Goal: Information Seeking & Learning: Learn about a topic

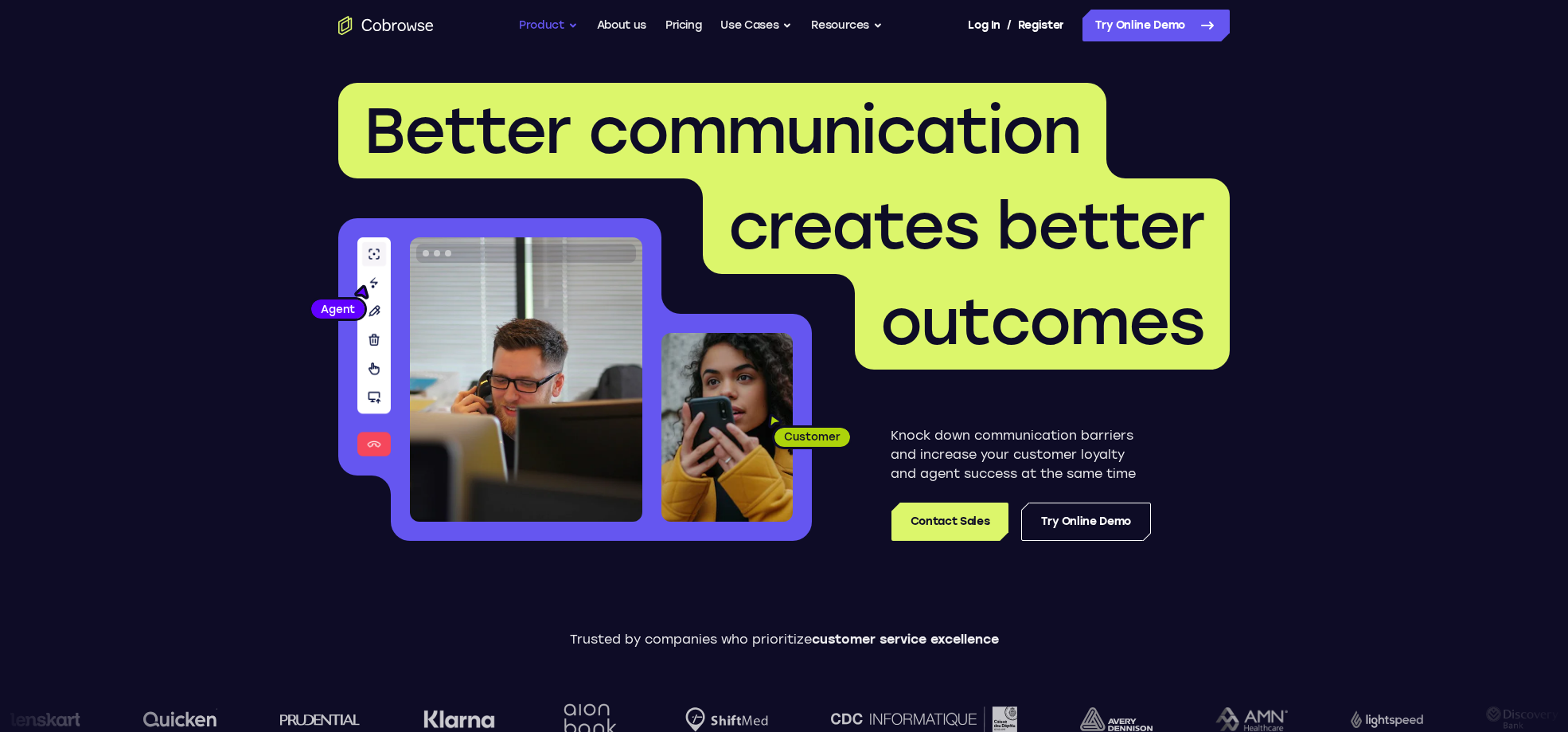
click at [548, 22] on button "Product" at bounding box center [548, 26] width 59 height 32
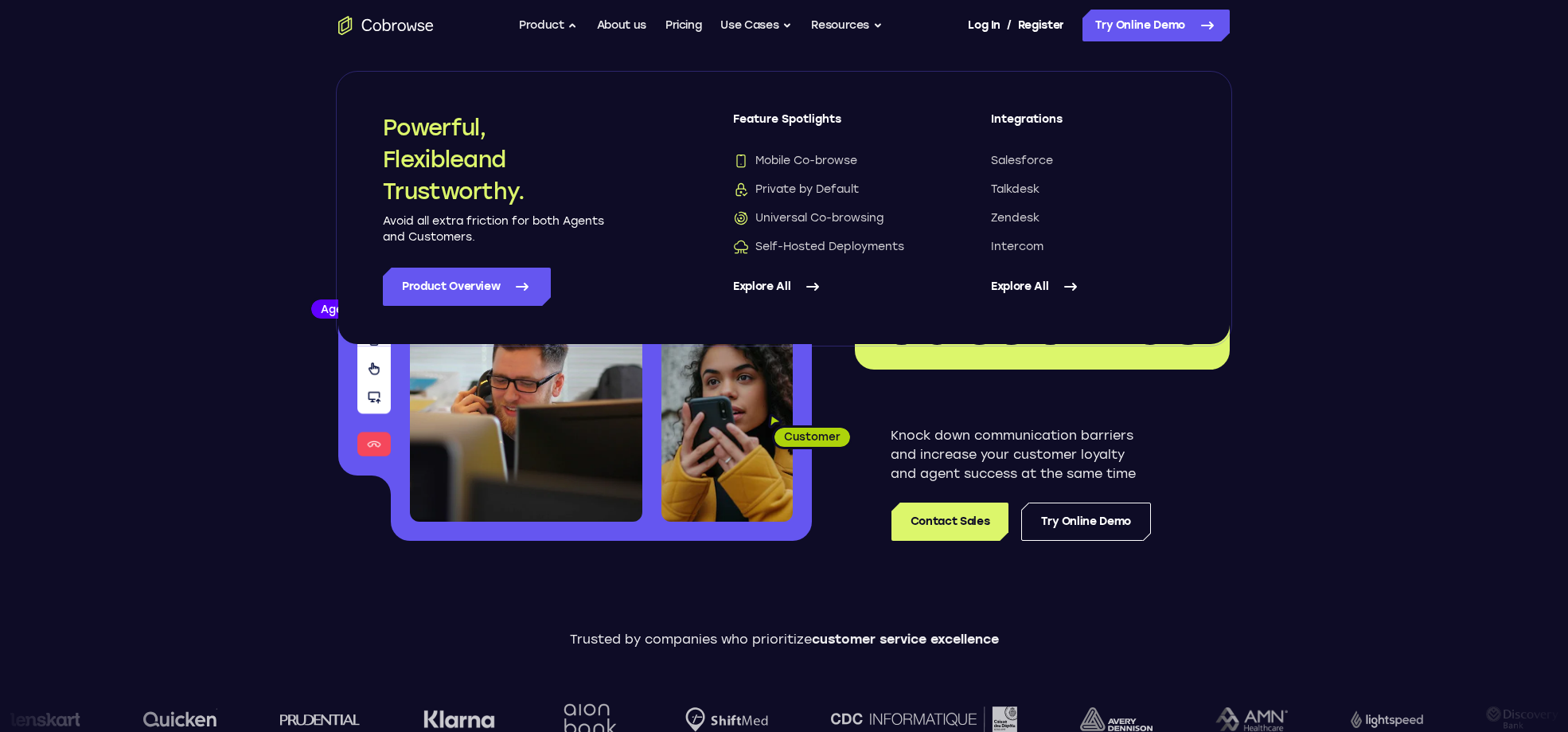
click at [285, 190] on header "Better communication creates better outcomes Customer Agent Agent Knock down co…" at bounding box center [784, 318] width 1019 height 534
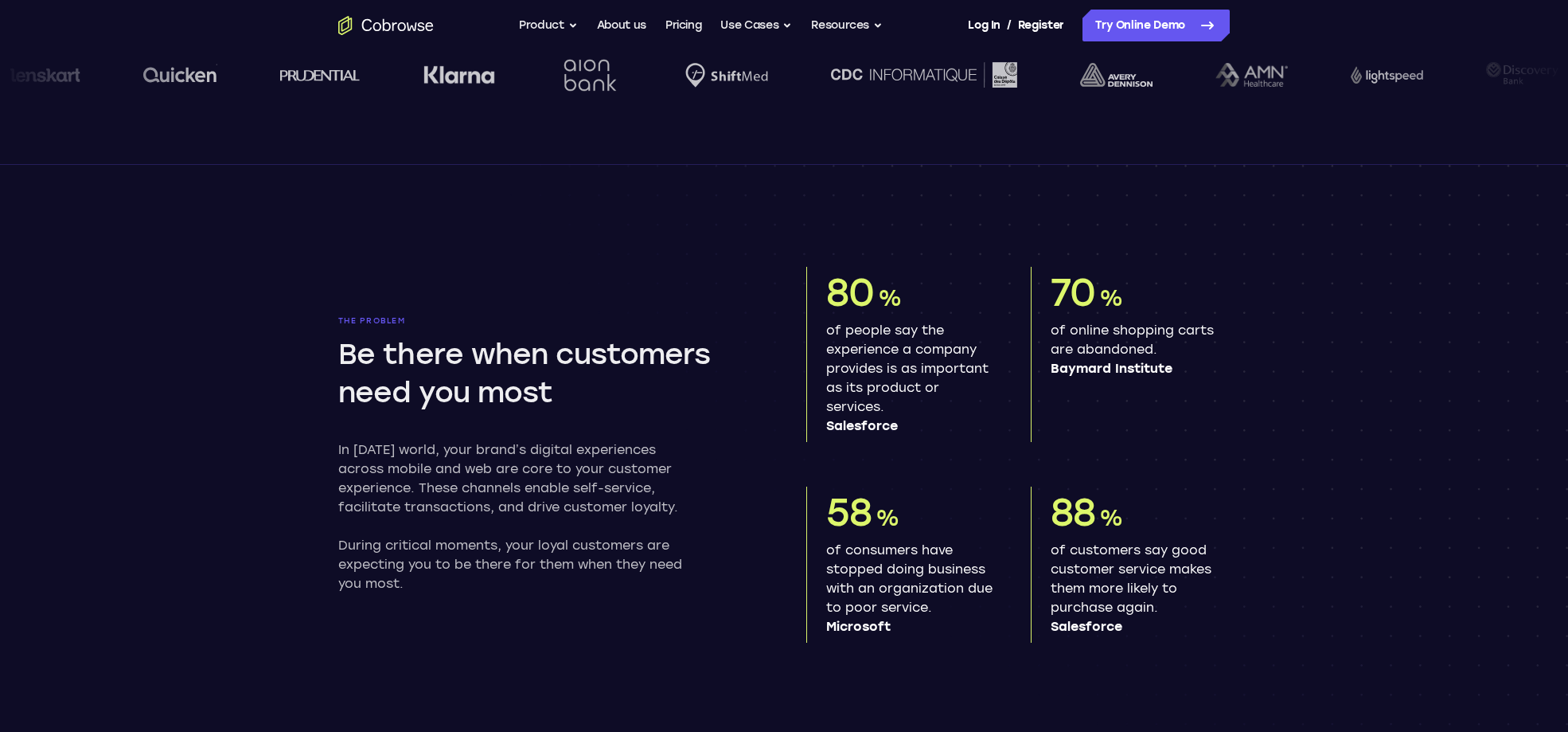
scroll to position [646, 0]
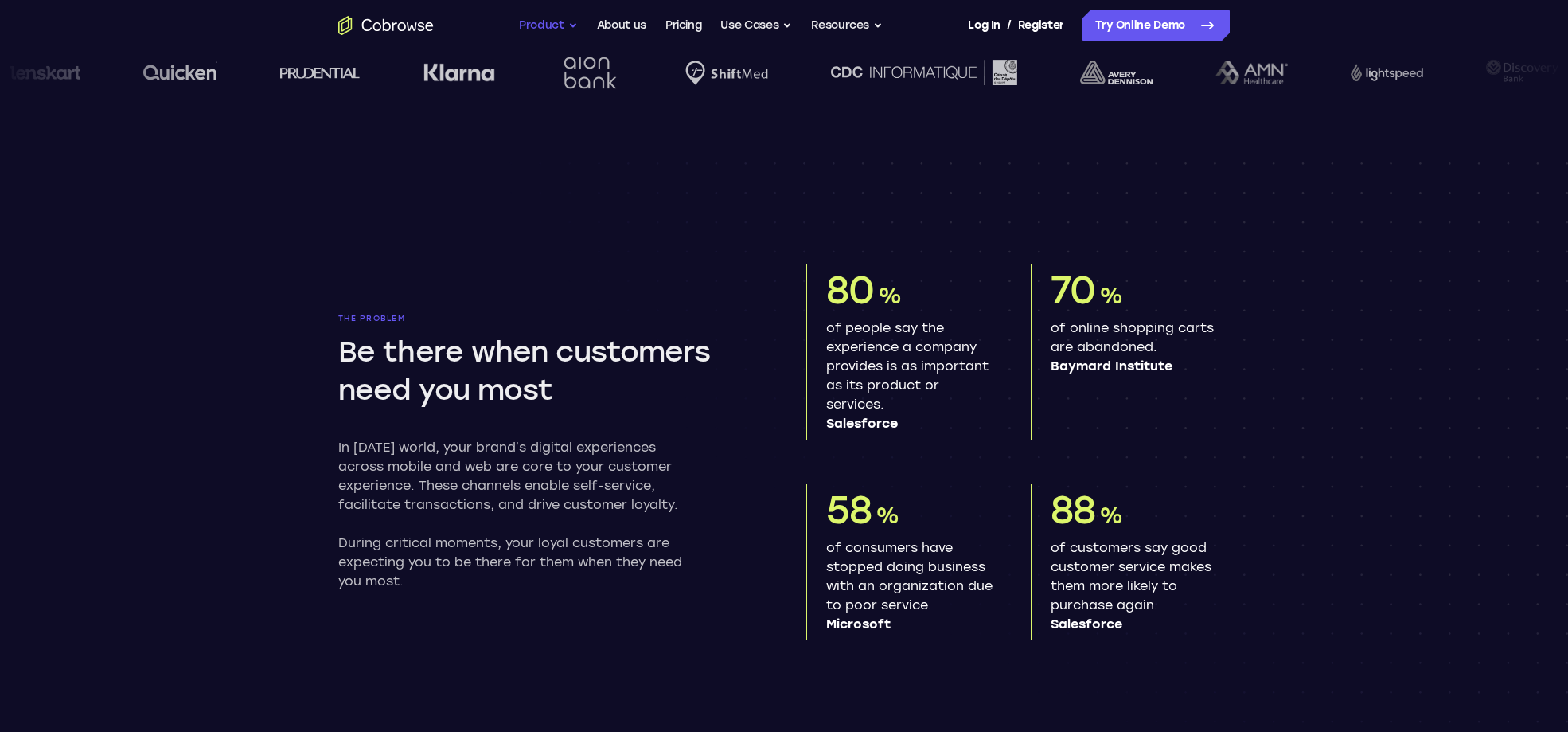
click at [519, 14] on button "Product" at bounding box center [548, 26] width 59 height 32
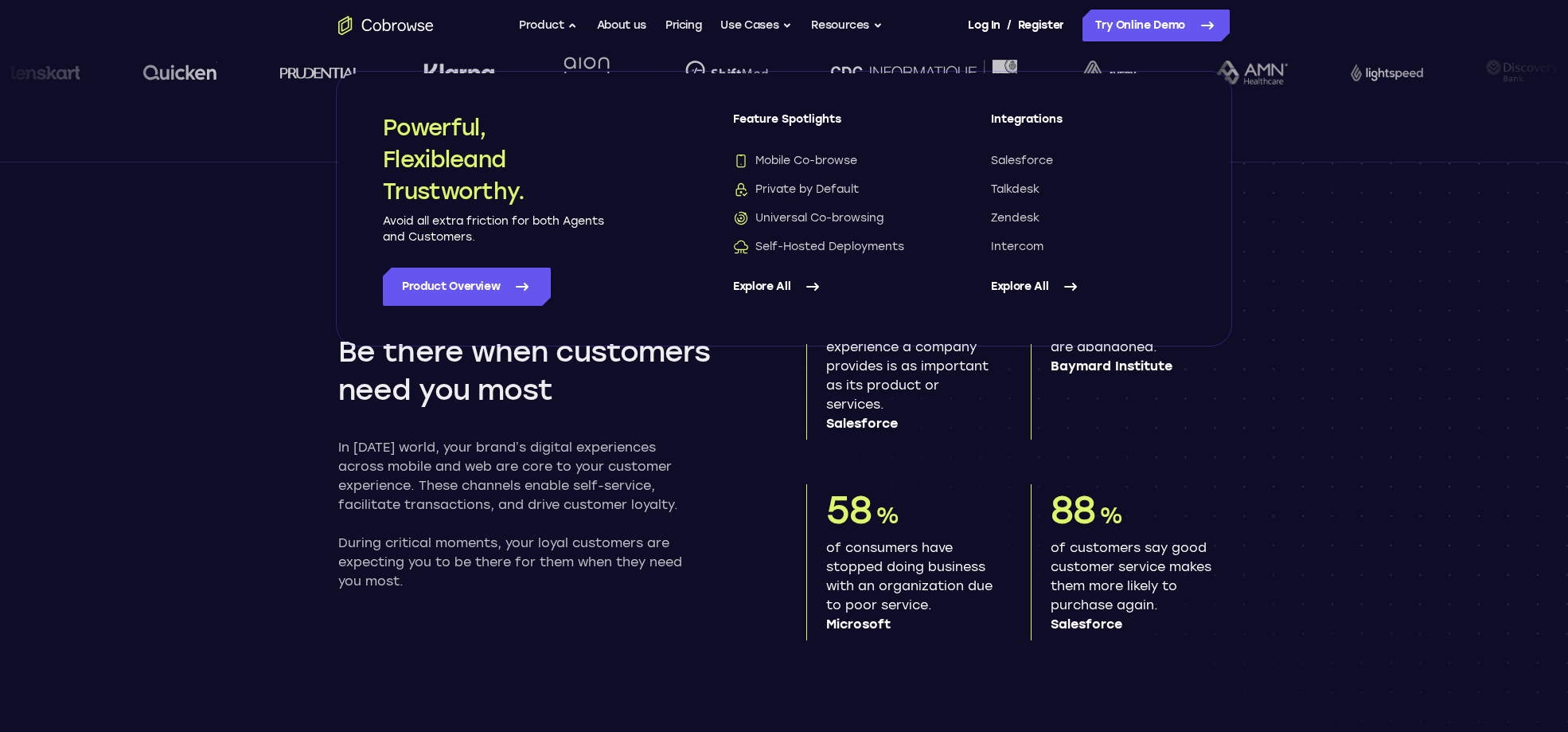
click at [1277, 228] on section "The problem Be there when customers need you most In today’s world, your brand’…" at bounding box center [784, 439] width 1019 height 554
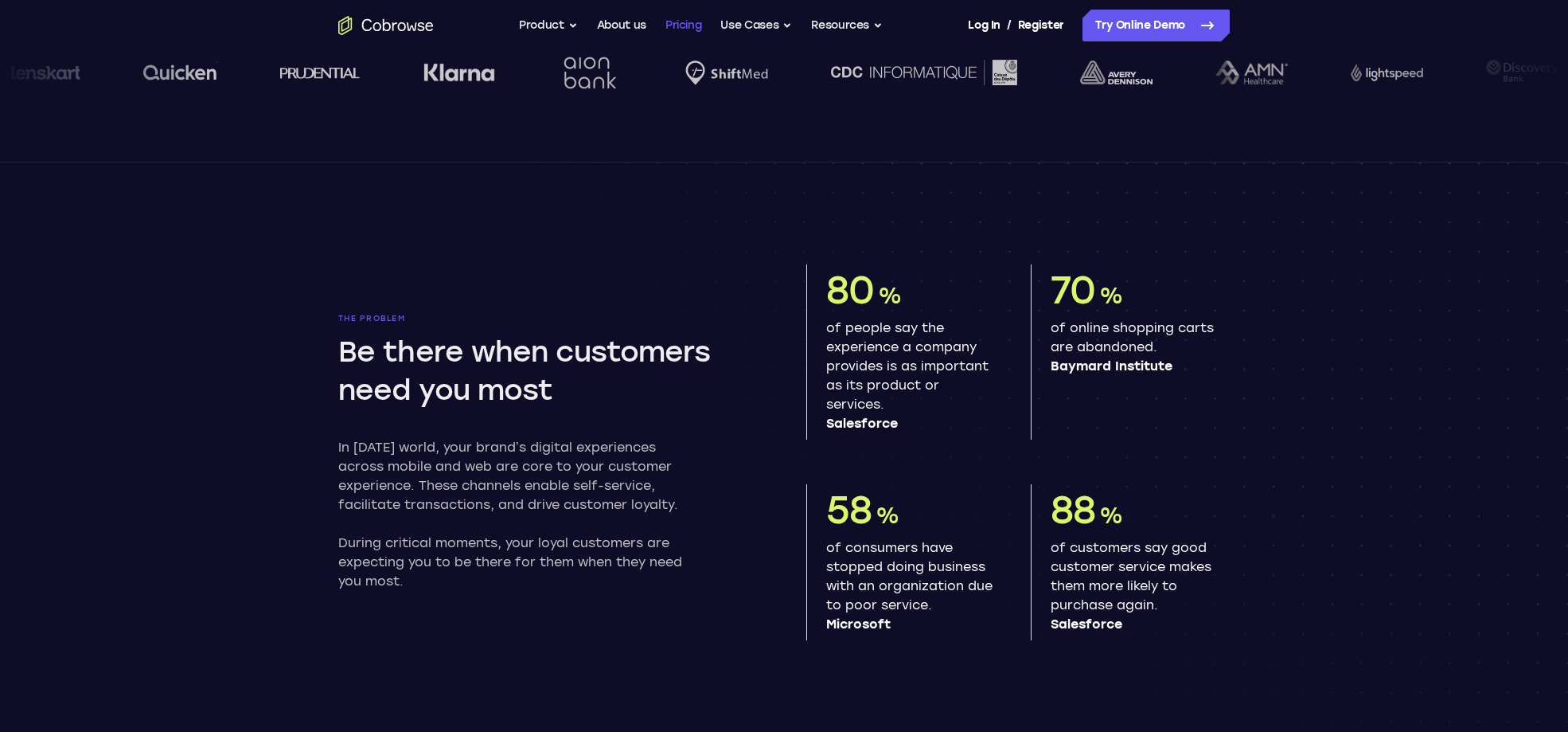
click at [686, 23] on link "Pricing" at bounding box center [683, 26] width 37 height 32
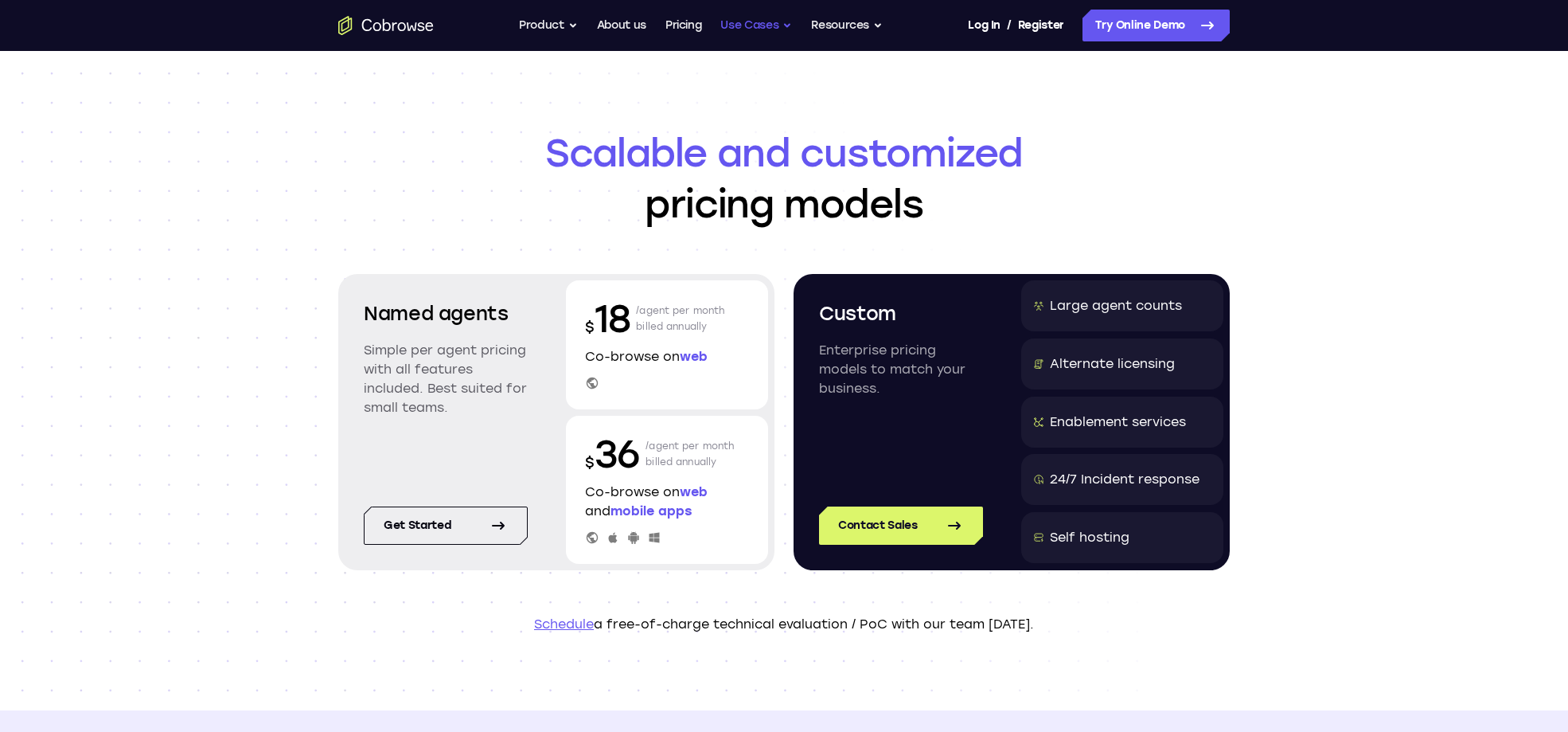
click at [758, 19] on button "Use Cases" at bounding box center [755, 26] width 71 height 32
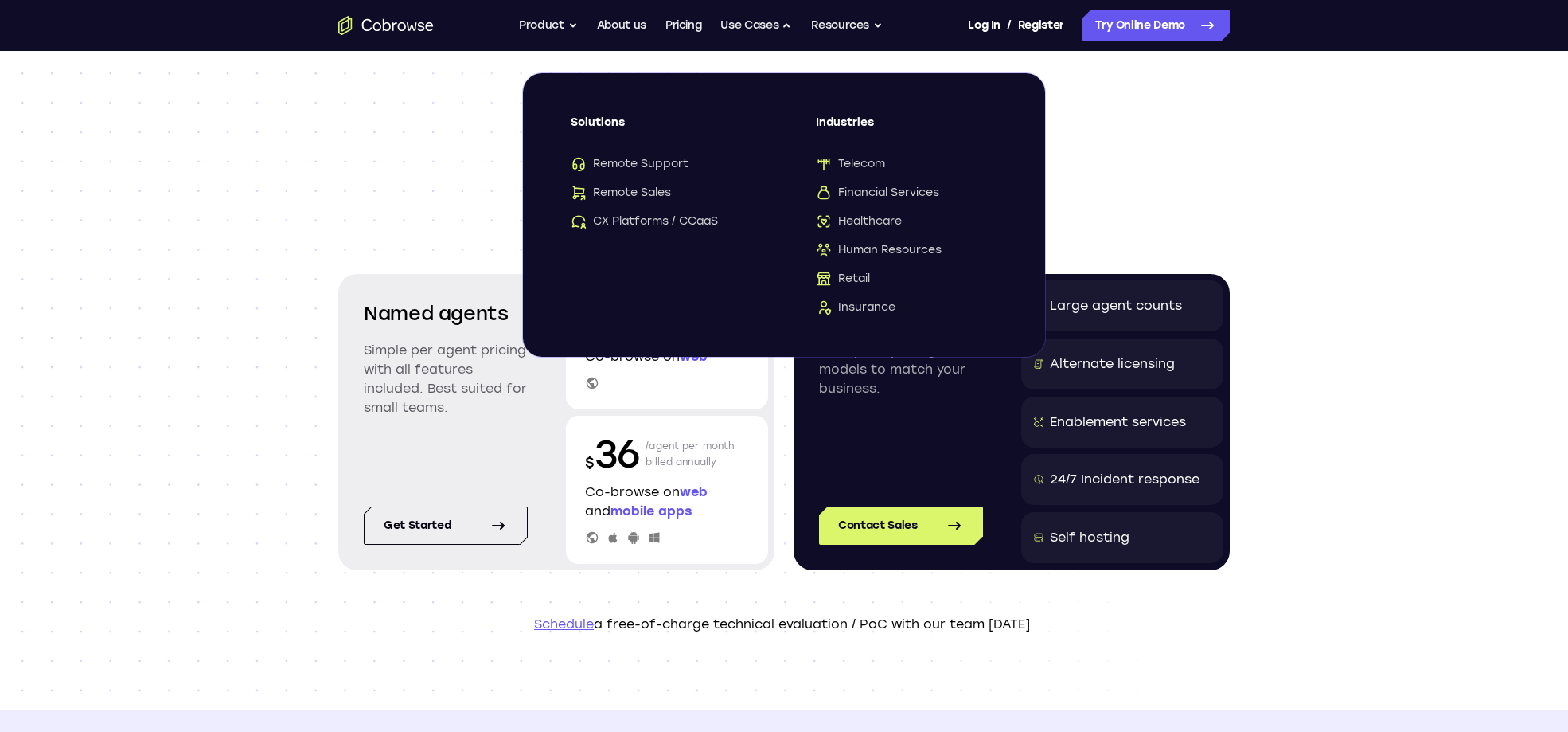
drag, startPoint x: 1335, startPoint y: 141, endPoint x: 1354, endPoint y: 75, distance: 68.7
click at [1336, 134] on div "Scalable and customized pricing models Named agents Simple per agent pricing wi…" at bounding box center [784, 380] width 1568 height 659
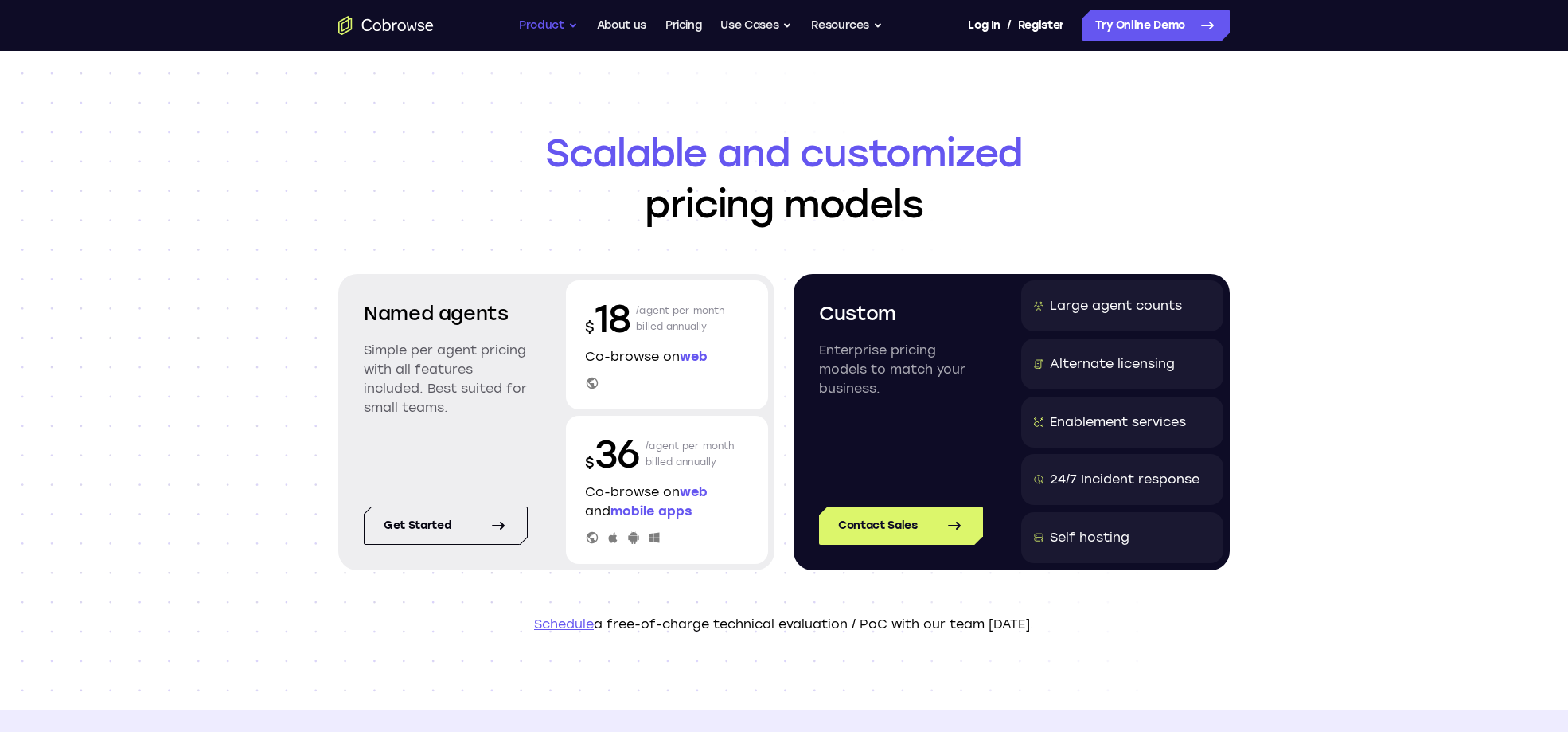
click at [531, 22] on button "Product" at bounding box center [548, 26] width 59 height 32
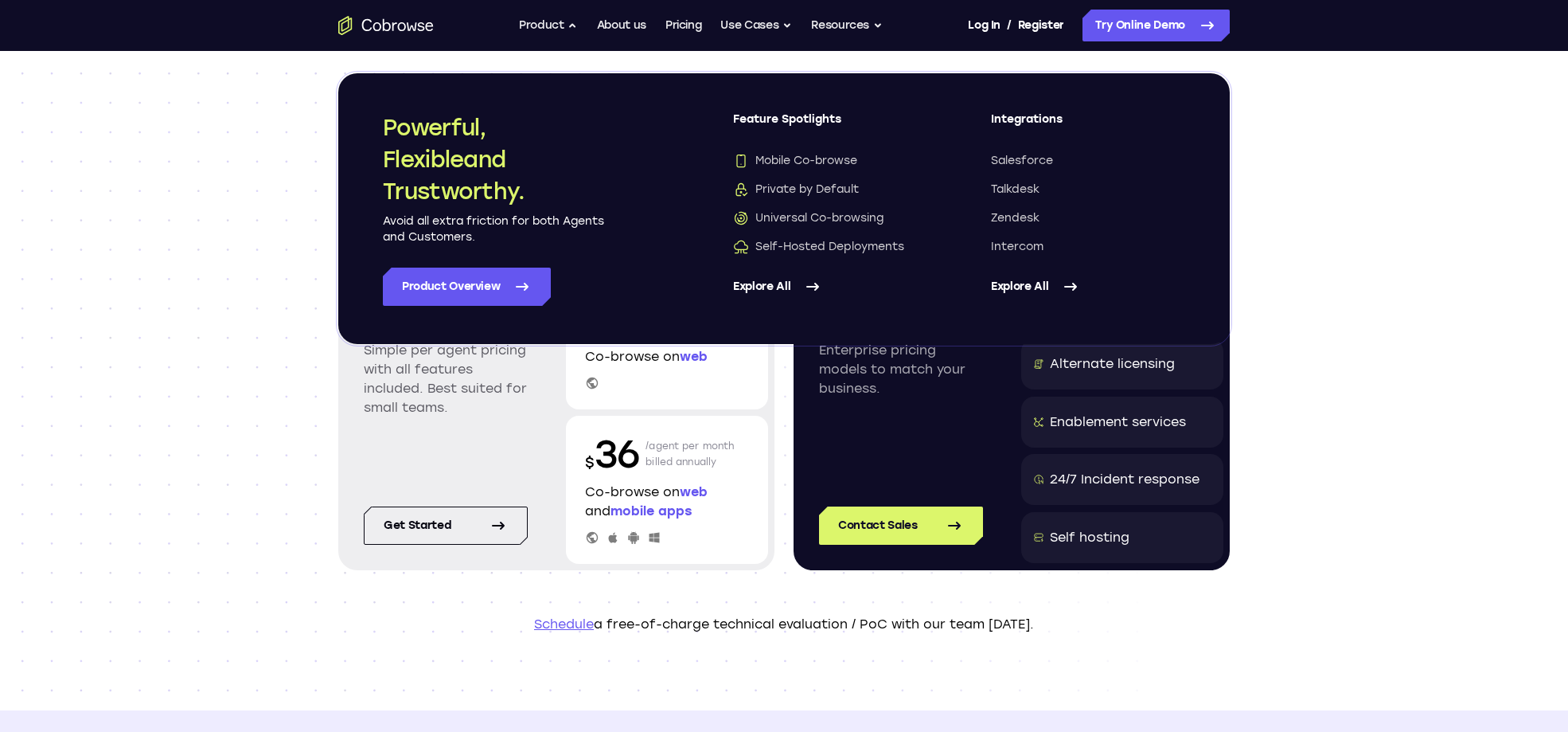
click at [1023, 287] on link "Explore All" at bounding box center [1088, 286] width 194 height 38
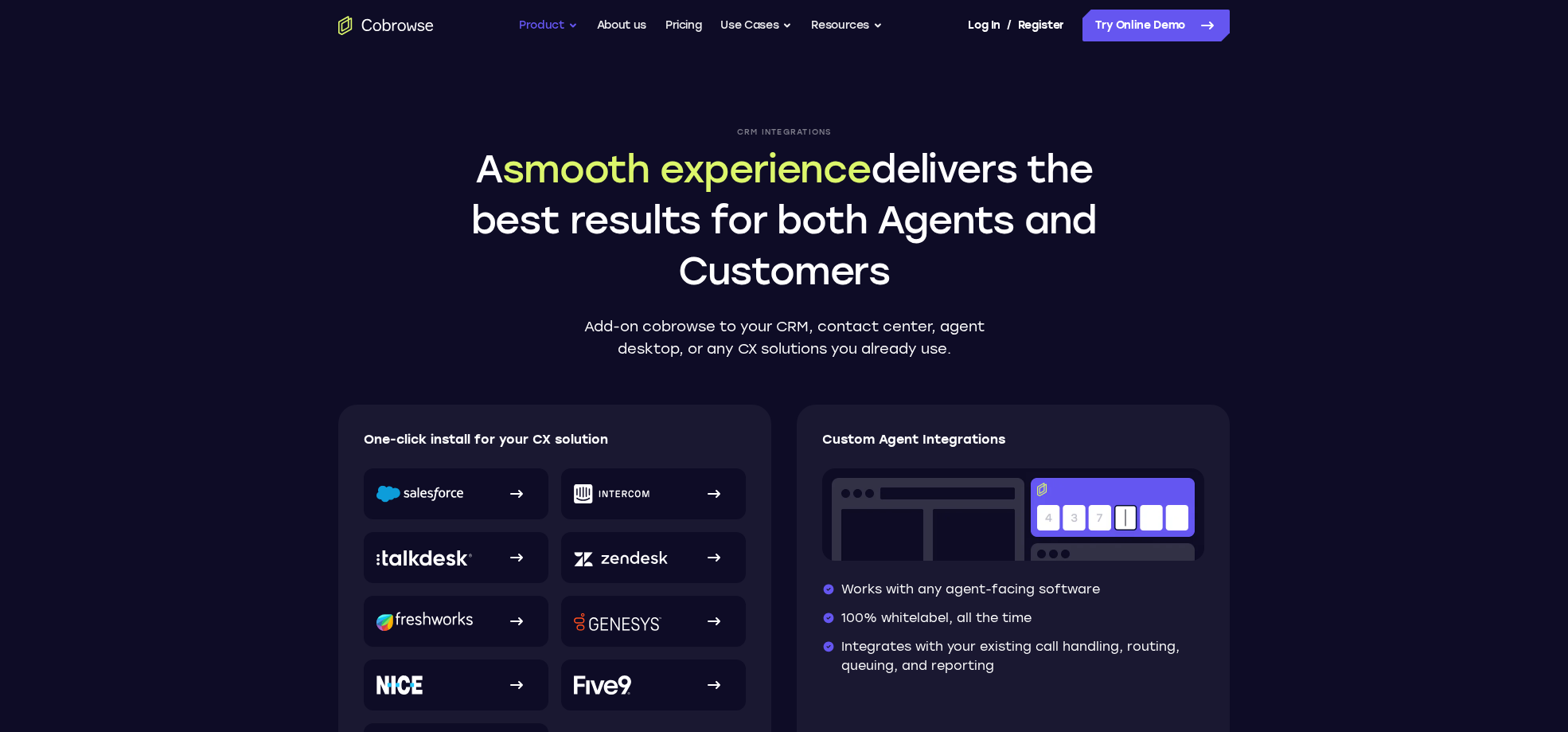
click at [542, 19] on button "Product" at bounding box center [548, 26] width 59 height 32
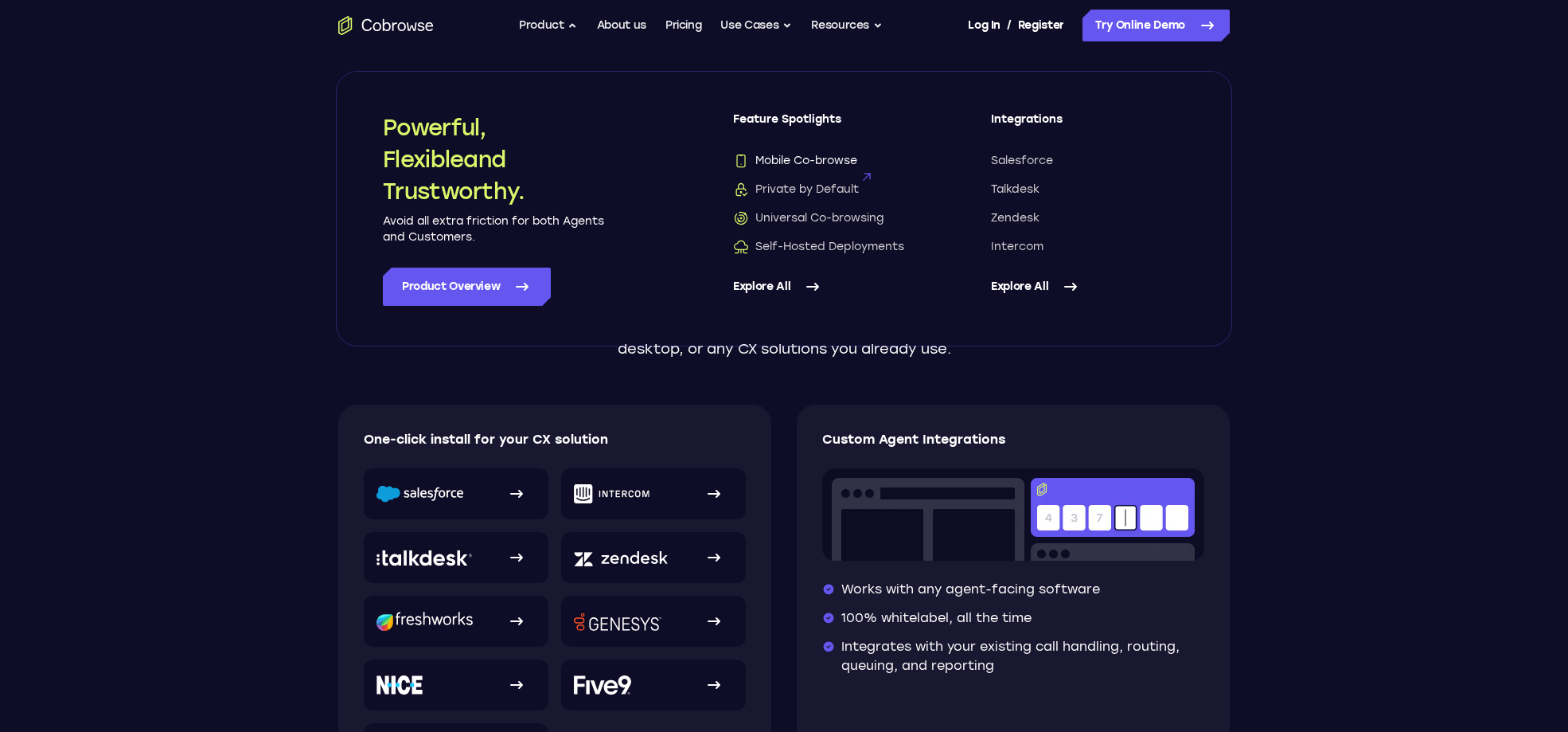
click at [795, 160] on span "Mobile Co-browse" at bounding box center [794, 161] width 124 height 16
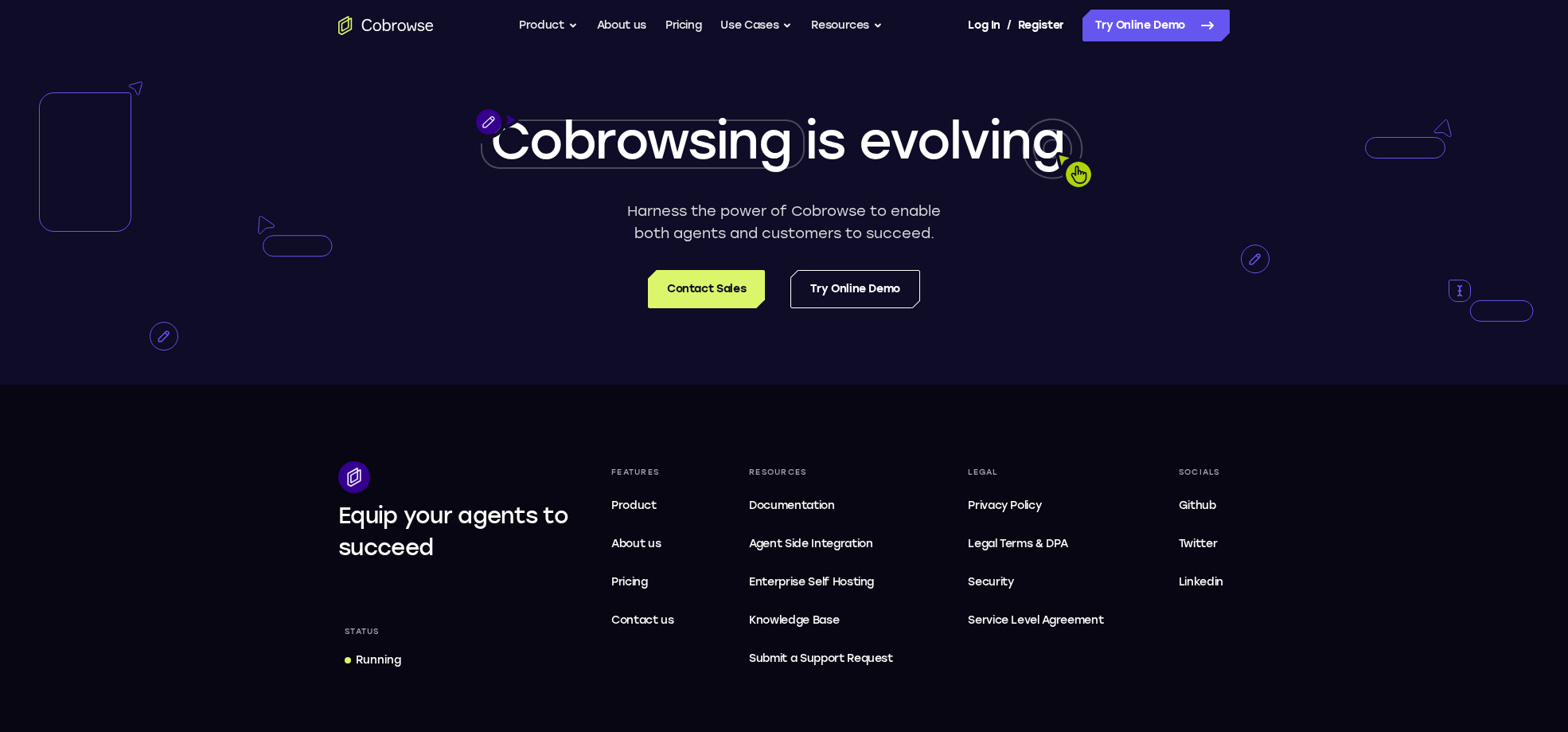
scroll to position [3176, 0]
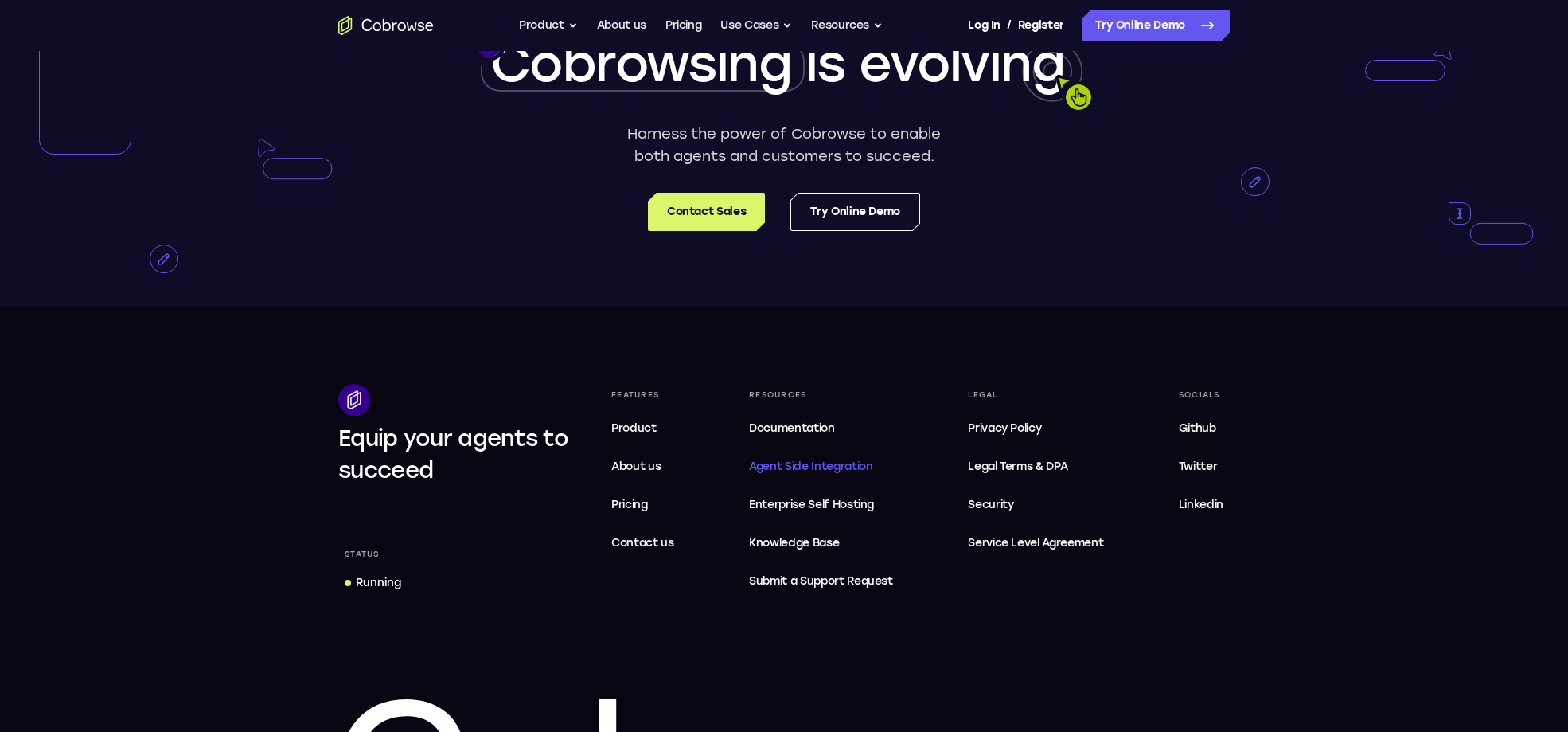
click at [785, 476] on span "Agent Side Integration" at bounding box center [821, 467] width 144 height 19
